Goal: Task Accomplishment & Management: Use online tool/utility

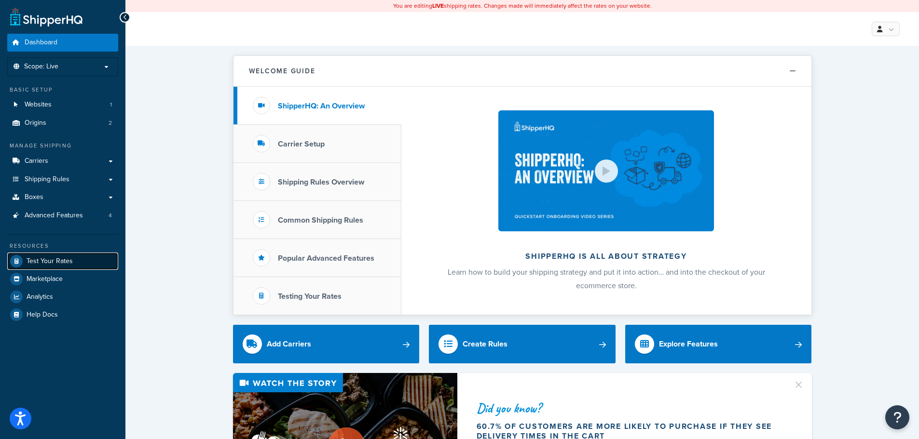
click at [55, 259] on span "Test Your Rates" at bounding box center [50, 262] width 46 height 8
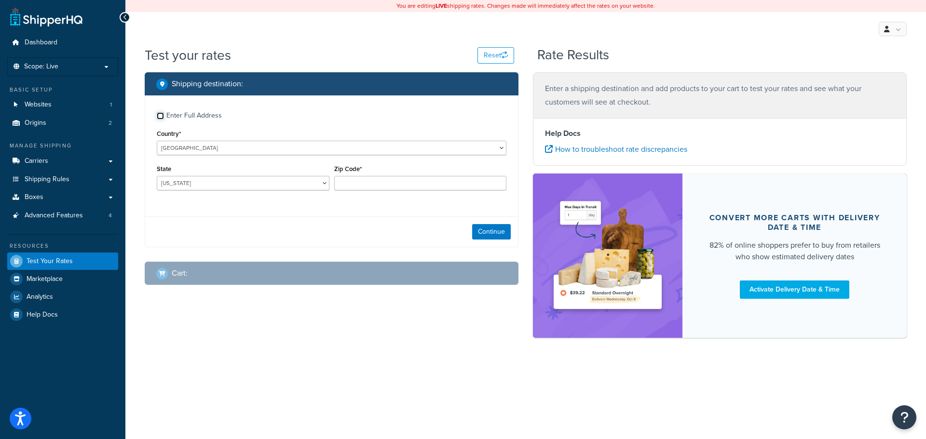
click at [161, 116] on input "Enter Full Address" at bounding box center [160, 115] width 7 height 7
checkbox input "true"
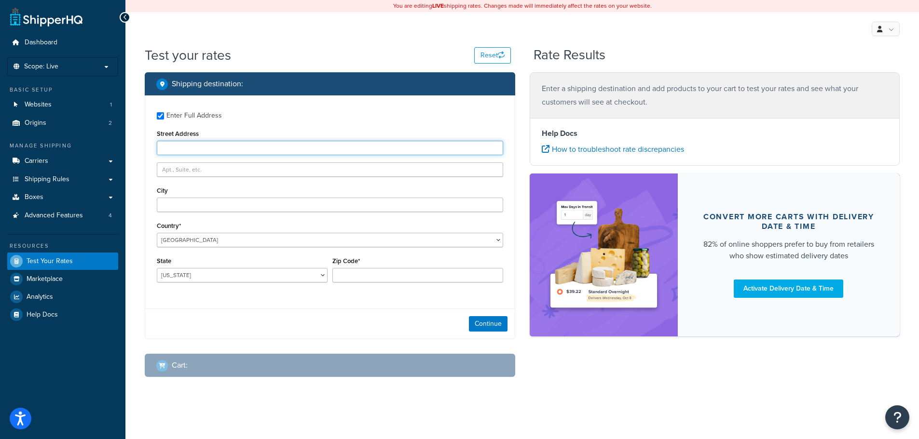
click at [196, 147] on input "Street Address" at bounding box center [330, 148] width 346 height 14
click at [228, 149] on input "Street Address" at bounding box center [330, 148] width 346 height 14
click at [199, 141] on input "Street Address" at bounding box center [330, 148] width 346 height 14
type input "[STREET_ADDRESS]"
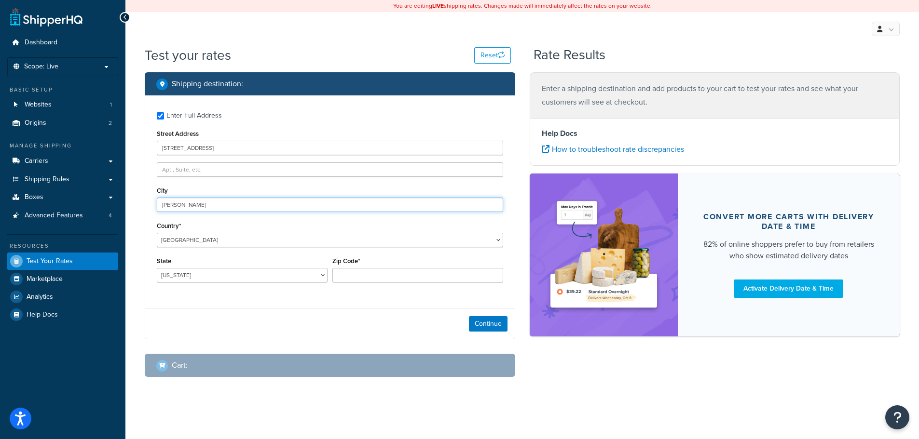
type input "[PERSON_NAME]"
select select "[GEOGRAPHIC_DATA]"
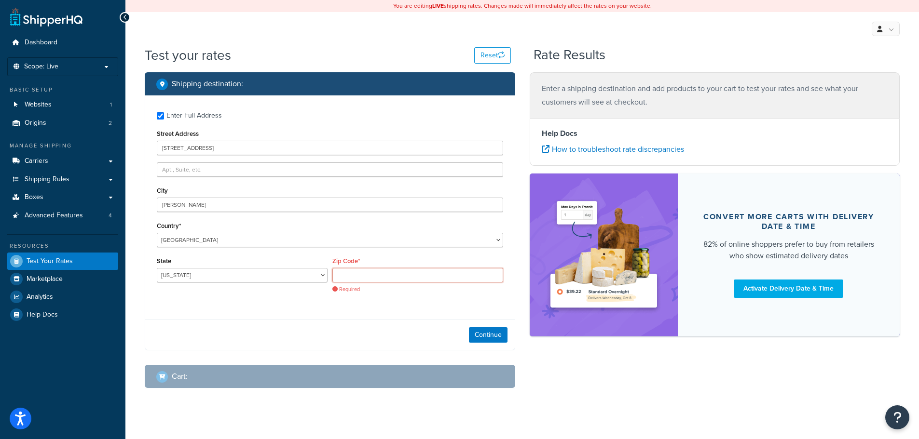
click at [338, 272] on input "Zip Code*" at bounding box center [417, 275] width 171 height 14
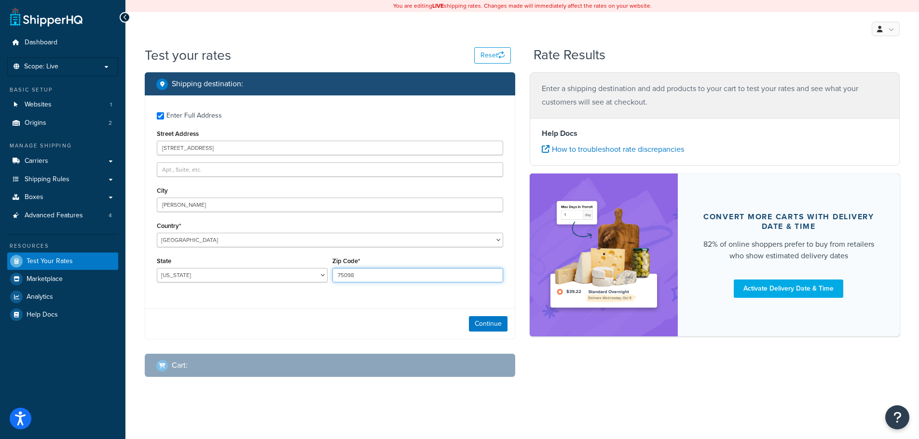
type input "75098"
click at [498, 324] on button "Continue" at bounding box center [488, 323] width 39 height 15
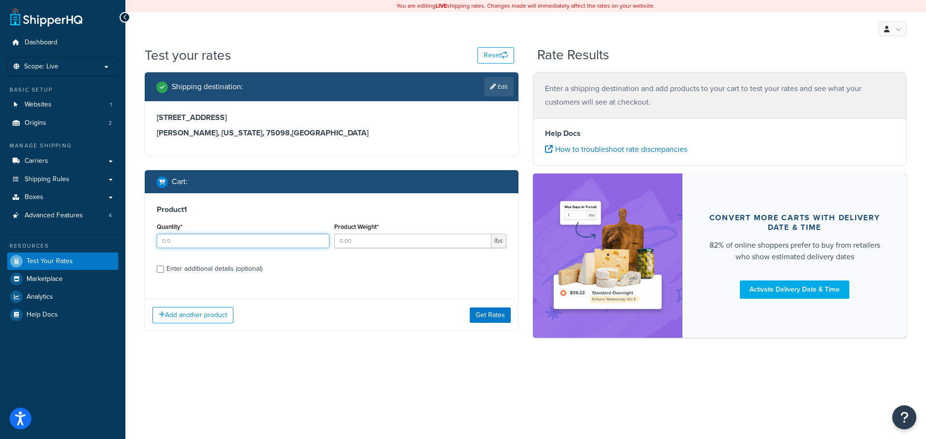
click at [183, 244] on input "Quantity*" at bounding box center [243, 241] width 173 height 14
type input "1"
type input "100"
click at [478, 318] on button "Get Rates" at bounding box center [490, 315] width 41 height 15
